Goal: Task Accomplishment & Management: Use online tool/utility

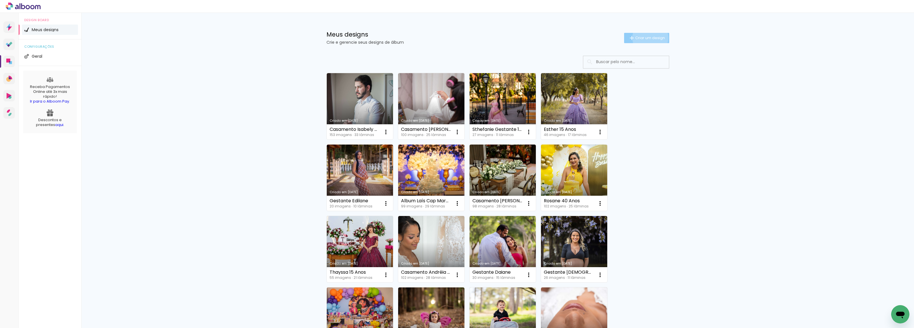
click at [646, 38] on span "Criar um design" at bounding box center [650, 38] width 30 height 4
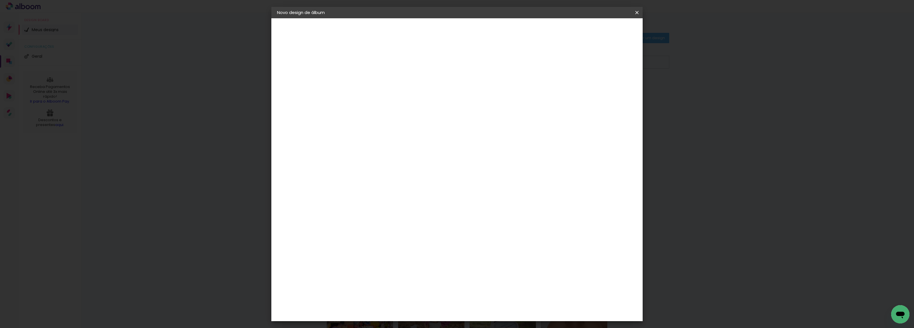
click at [370, 77] on input at bounding box center [370, 76] width 0 height 9
type input "Casamento Ana e Daniel"
type paper-input "Casamento Ana e Daniel"
click at [0, 0] on slot "Avançar" at bounding box center [0, 0] width 0 height 0
click at [414, 106] on input at bounding box center [385, 108] width 58 height 7
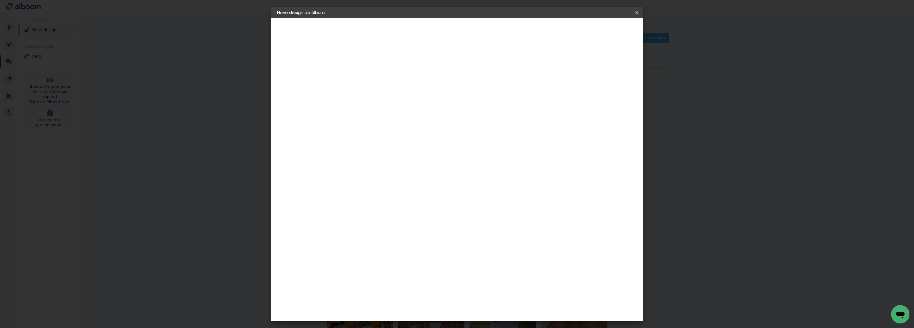
type input "req"
type paper-input "req"
click at [386, 129] on div "Requinte" at bounding box center [377, 129] width 20 height 5
click at [0, 0] on slot "Avançar" at bounding box center [0, 0] width 0 height 0
click at [430, 273] on span "30 × 30 cm" at bounding box center [419, 279] width 21 height 12
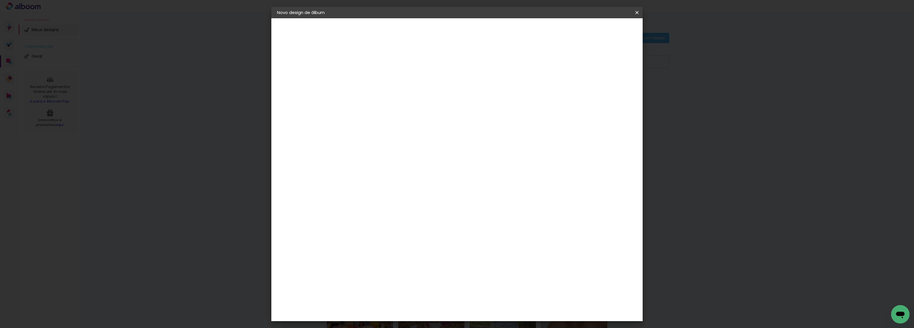
click at [0, 0] on slot "Avançar" at bounding box center [0, 0] width 0 height 0
click at [568, 61] on div at bounding box center [565, 61] width 5 height 5
type paper-checkbox "on"
click at [600, 31] on span "Iniciar design" at bounding box center [587, 30] width 26 height 4
